Goal: Navigation & Orientation: Find specific page/section

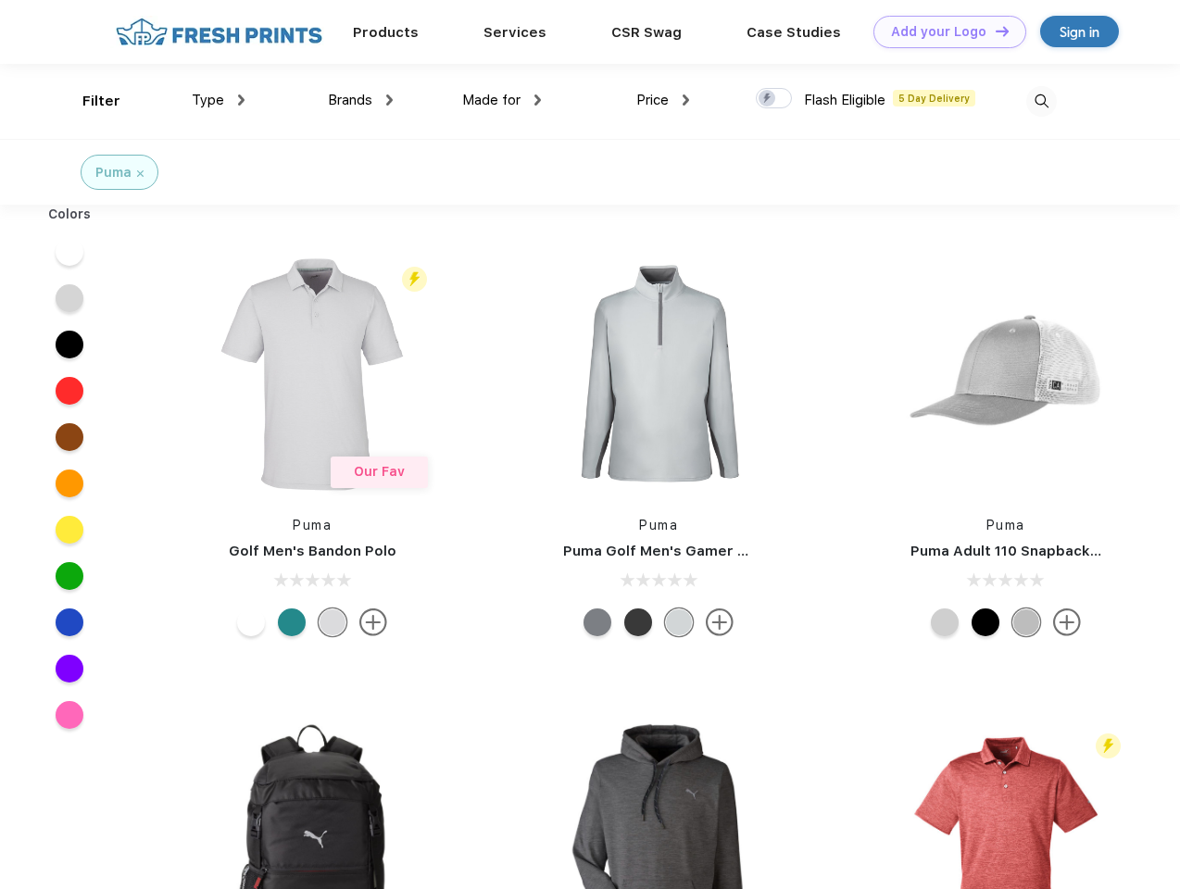
click at [943, 31] on link "Add your Logo Design Tool" at bounding box center [950, 32] width 153 height 32
click at [0, 0] on div "Design Tool" at bounding box center [0, 0] width 0 height 0
click at [994, 31] on link "Add your Logo Design Tool" at bounding box center [950, 32] width 153 height 32
click at [89, 101] on div "Filter" at bounding box center [101, 101] width 38 height 21
click at [219, 100] on span "Type" at bounding box center [208, 100] width 32 height 17
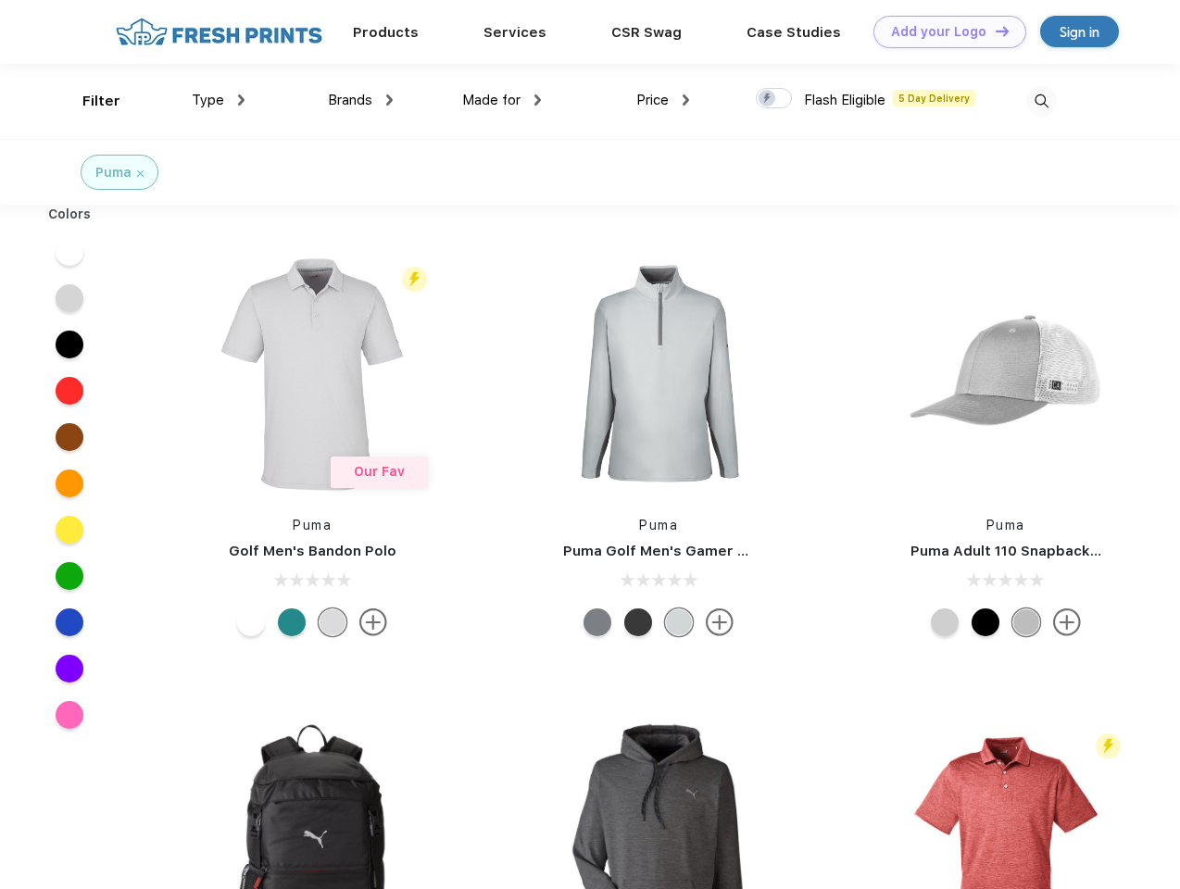
click at [360, 100] on span "Brands" at bounding box center [350, 100] width 44 height 17
click at [502, 100] on span "Made for" at bounding box center [491, 100] width 58 height 17
click at [663, 100] on span "Price" at bounding box center [652, 100] width 32 height 17
click at [774, 99] on div at bounding box center [774, 98] width 36 height 20
click at [768, 99] on input "checkbox" at bounding box center [762, 93] width 12 height 12
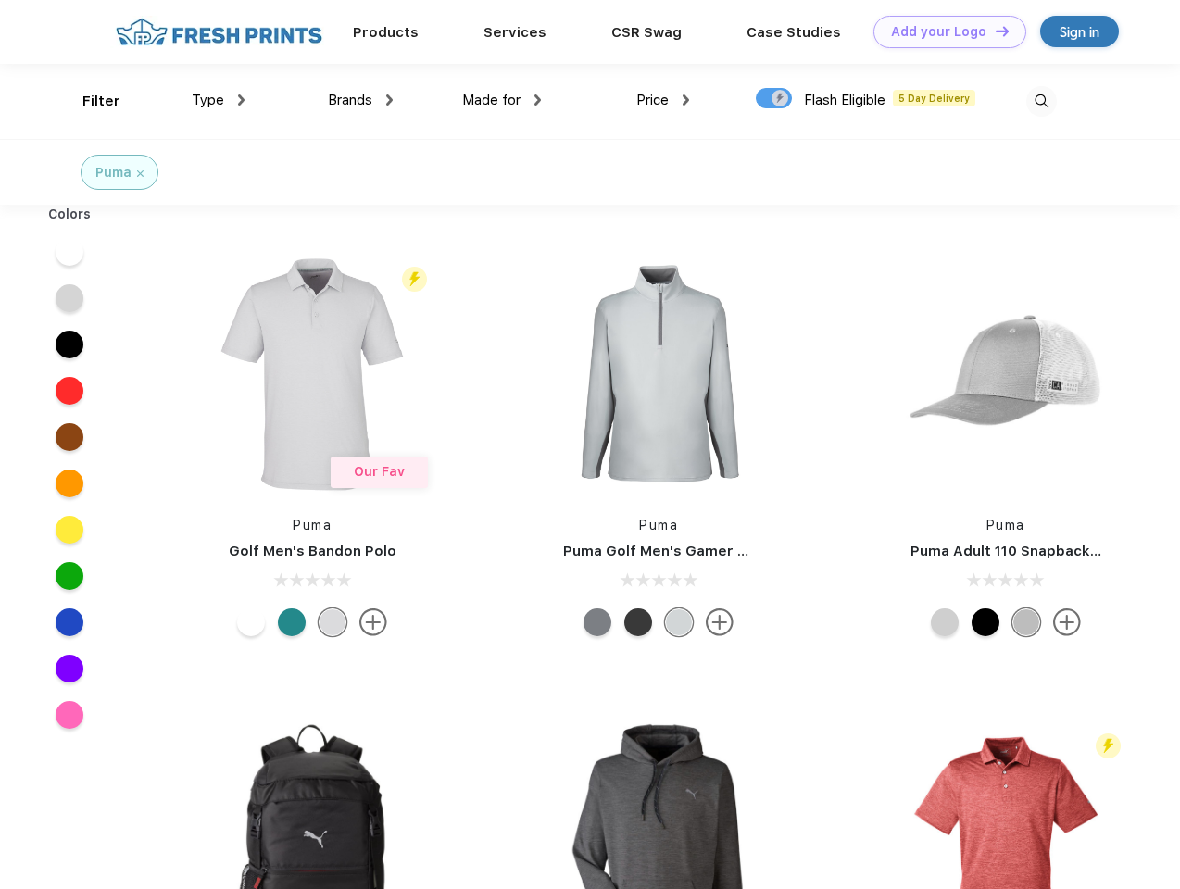
click at [1041, 101] on img at bounding box center [1041, 101] width 31 height 31
